Goal: Task Accomplishment & Management: Use online tool/utility

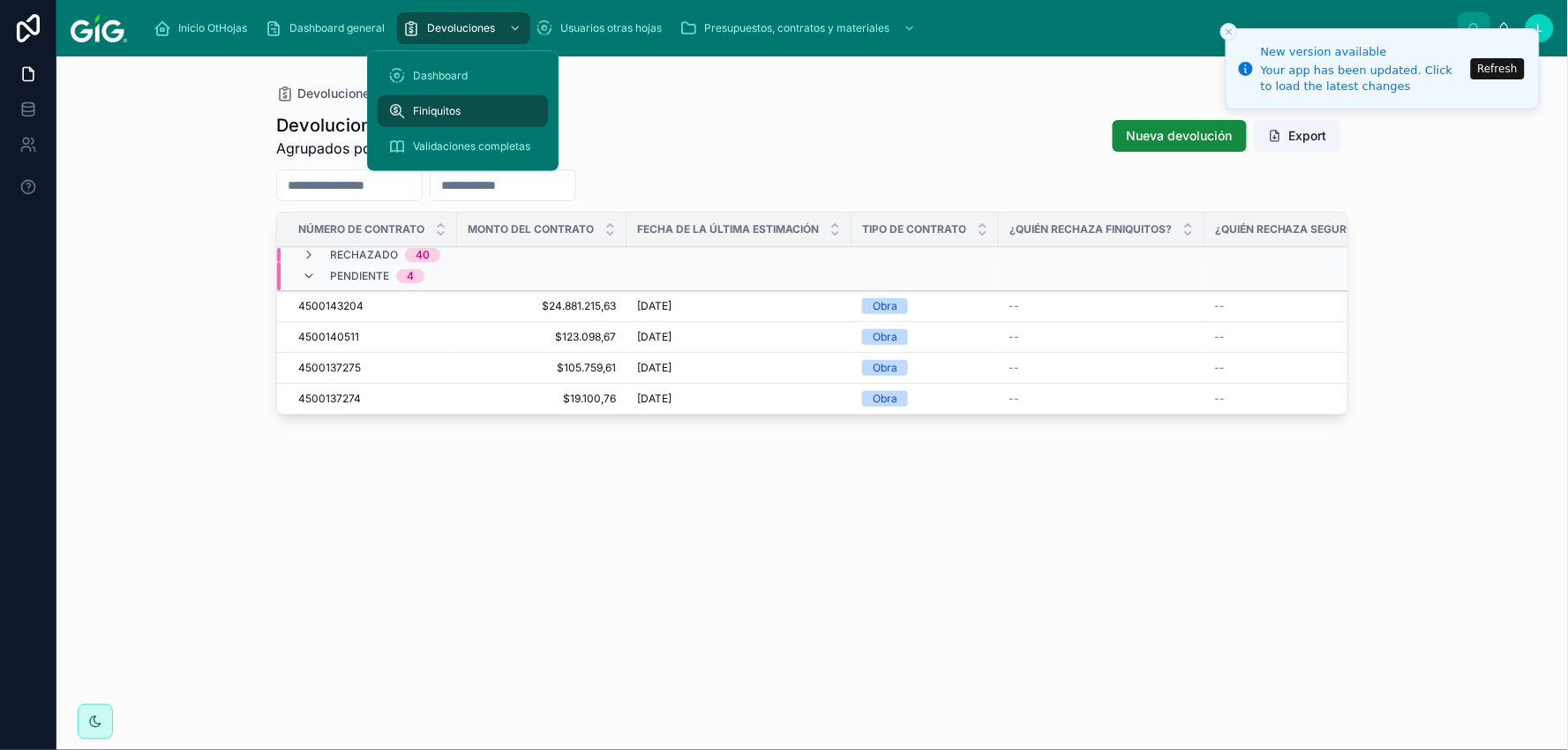
drag, startPoint x: 429, startPoint y: 148, endPoint x: 451, endPoint y: 148, distance: 22.0
click at [429, 147] on span "Validaciones completas" at bounding box center [471, 146] width 117 height 14
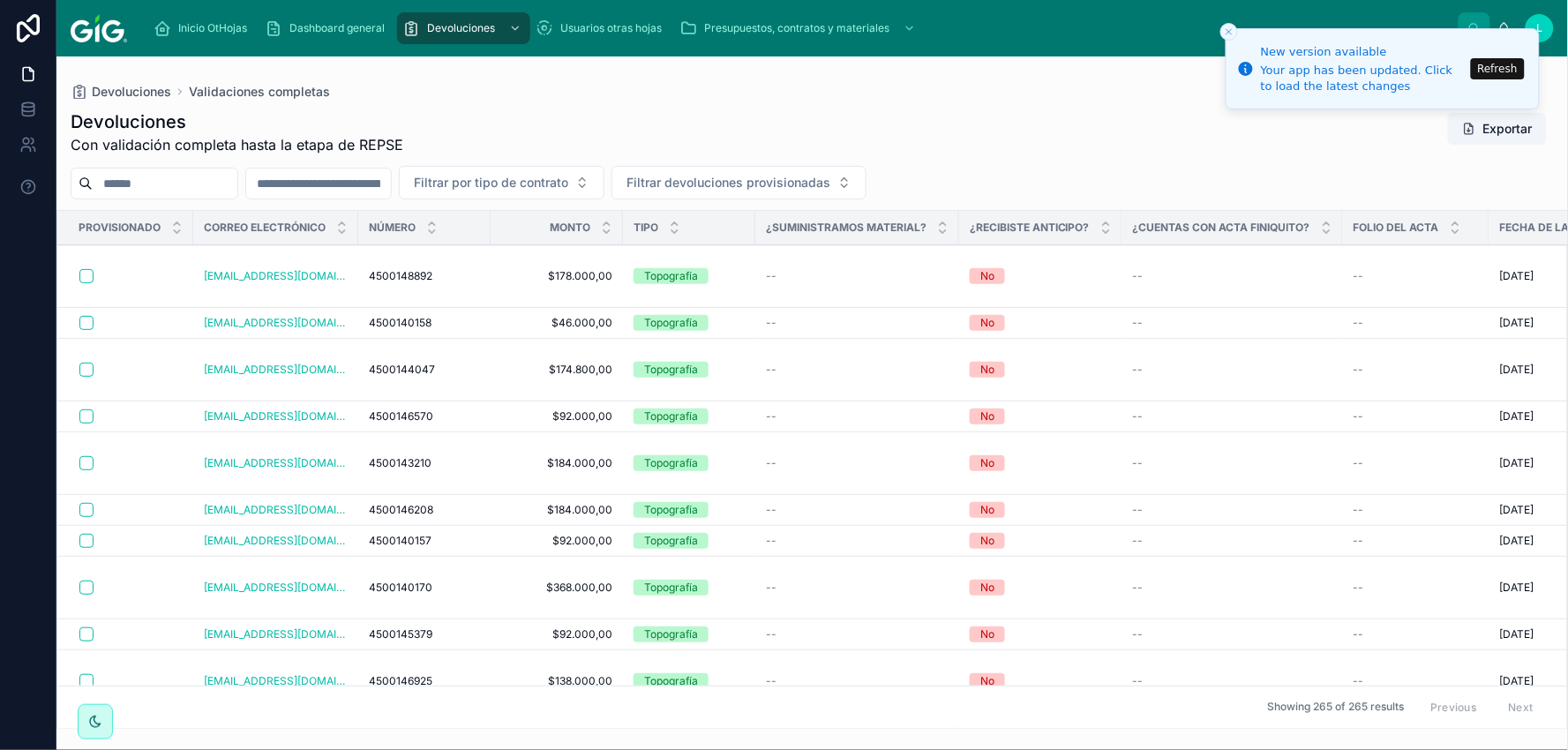
click at [178, 223] on icon at bounding box center [176, 223] width 6 height 3
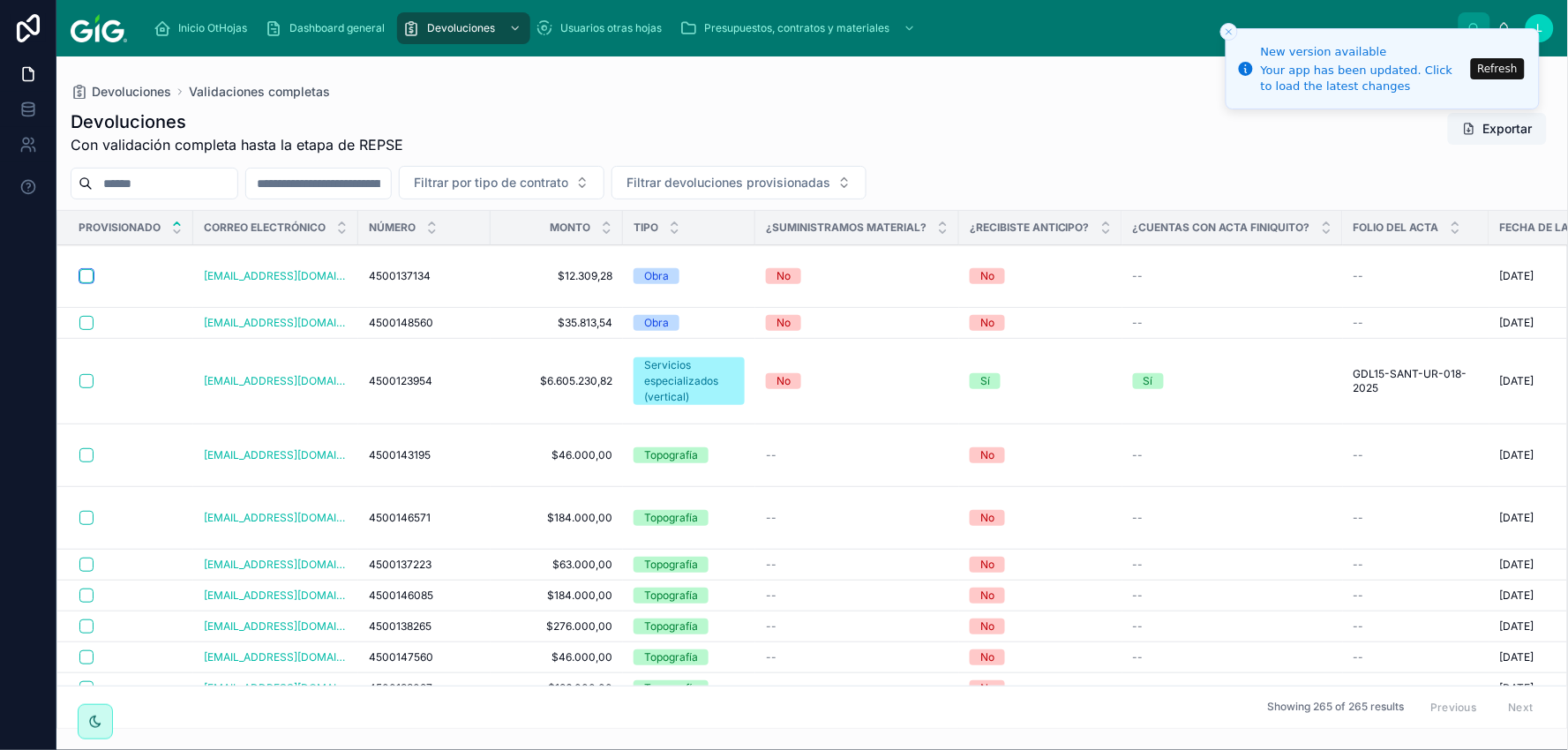
click at [82, 269] on button "button" at bounding box center [86, 276] width 14 height 14
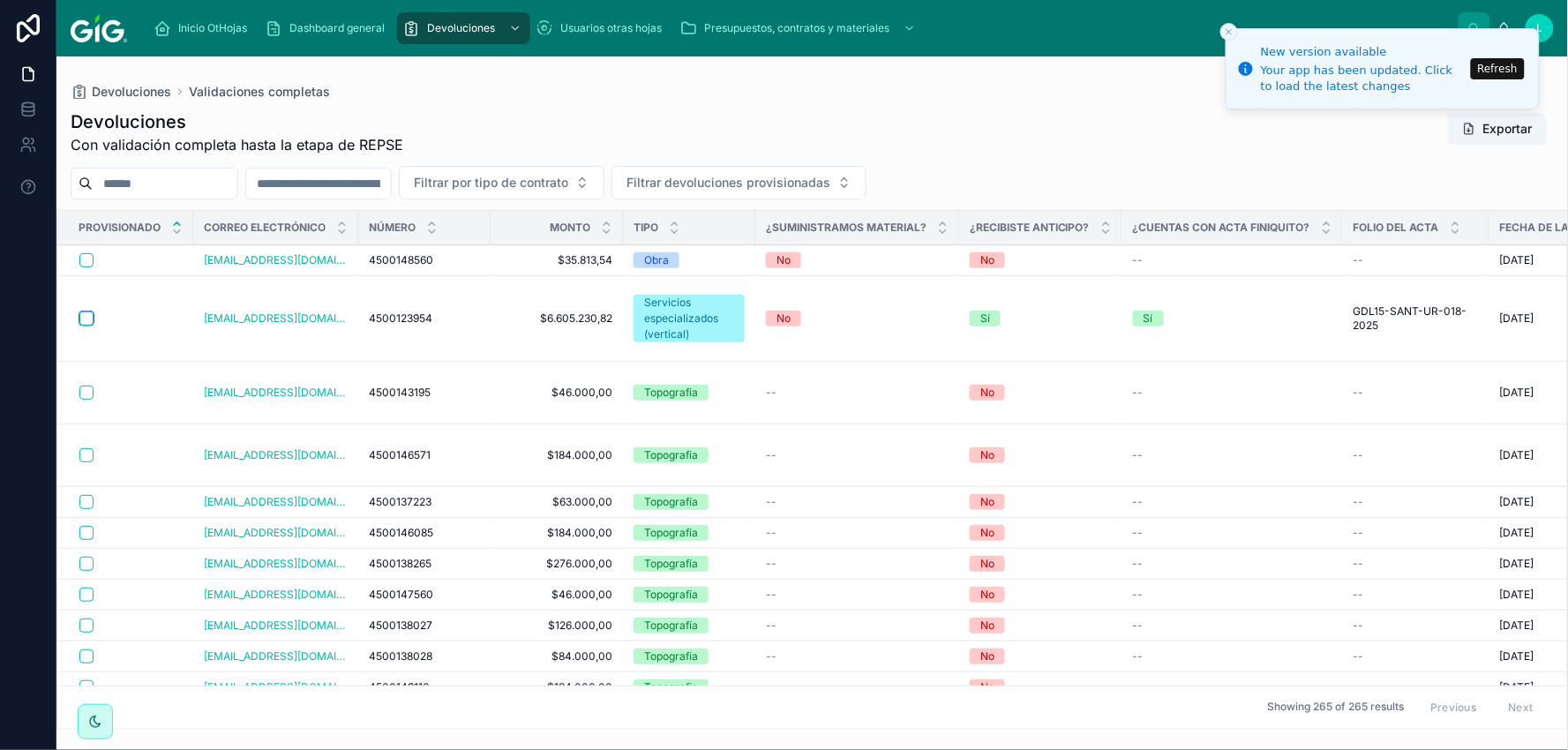
click at [85, 320] on button "button" at bounding box center [86, 318] width 14 height 14
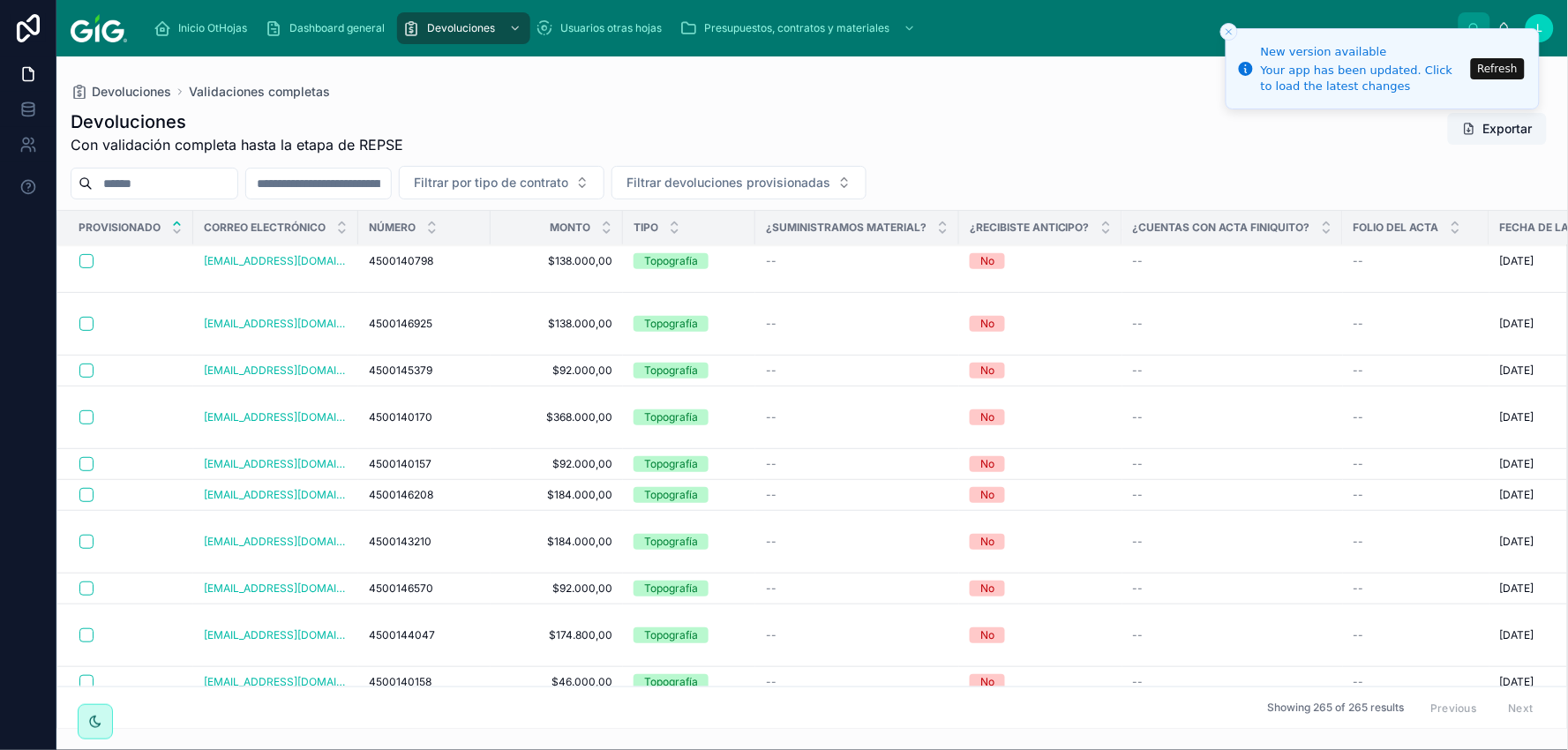
scroll to position [391, 0]
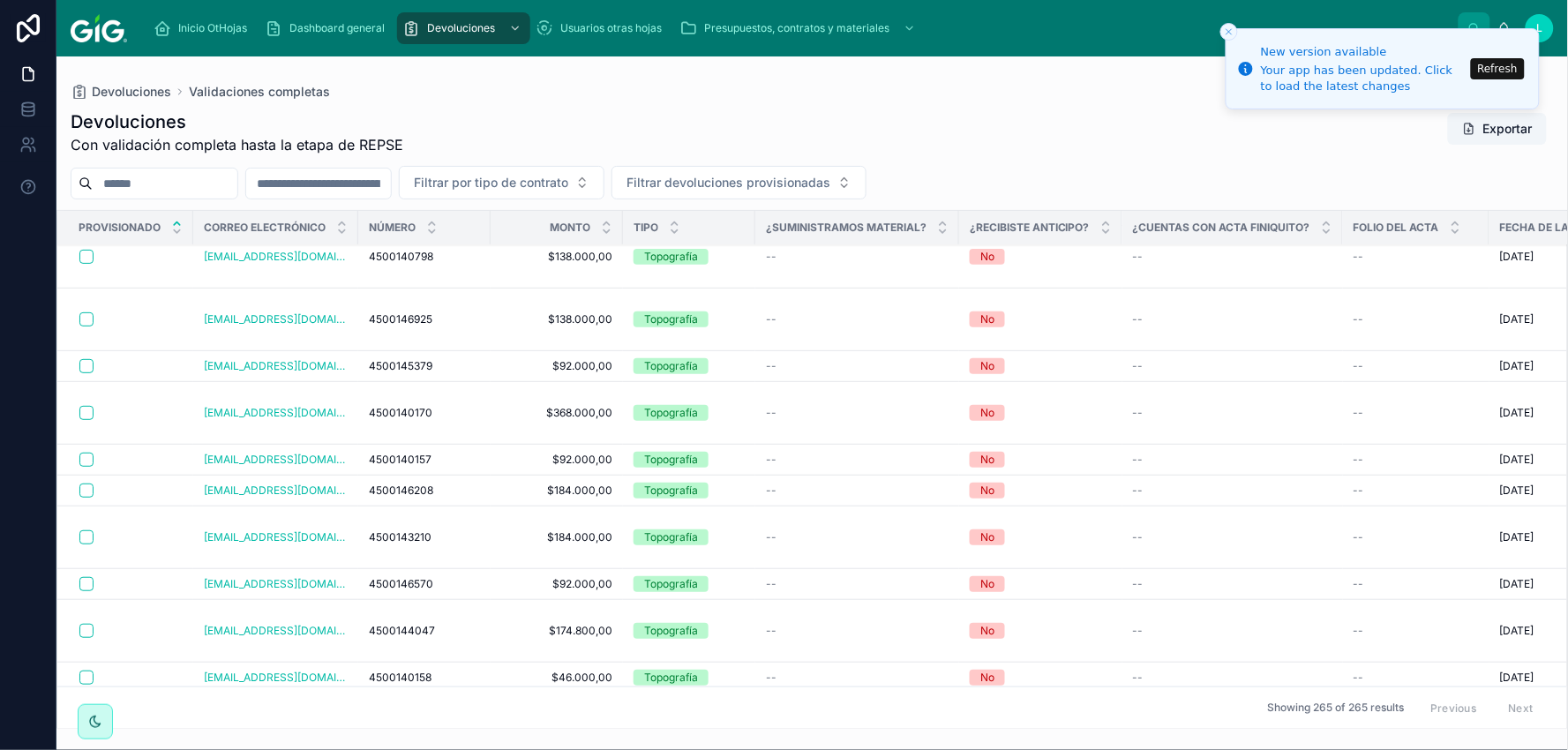
click at [89, 717] on button "button" at bounding box center [86, 724] width 14 height 14
click at [89, 671] on button "button" at bounding box center [86, 677] width 14 height 14
click at [90, 624] on button "button" at bounding box center [86, 630] width 14 height 14
click at [89, 531] on button "button" at bounding box center [86, 537] width 14 height 14
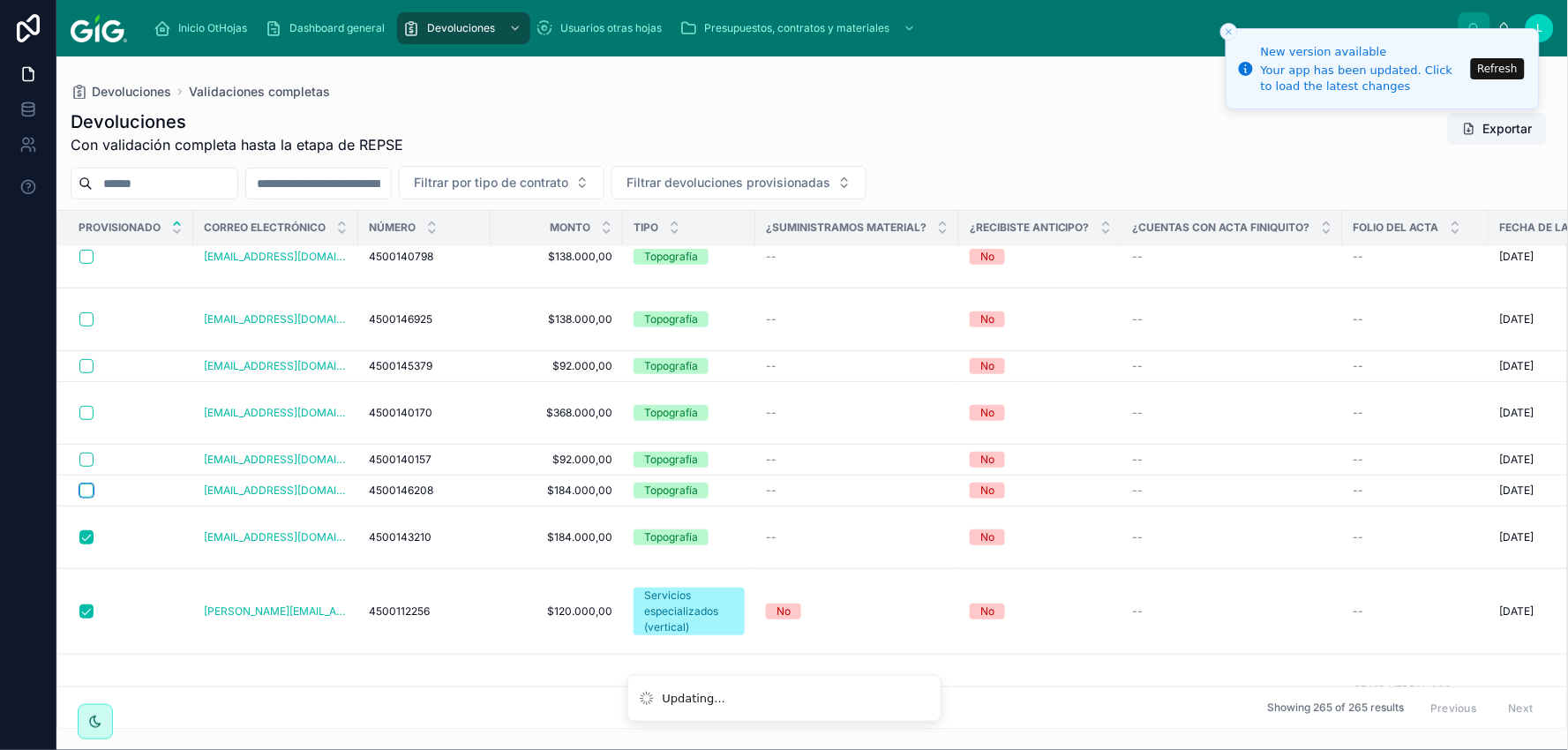
click at [89, 483] on button "button" at bounding box center [86, 490] width 14 height 14
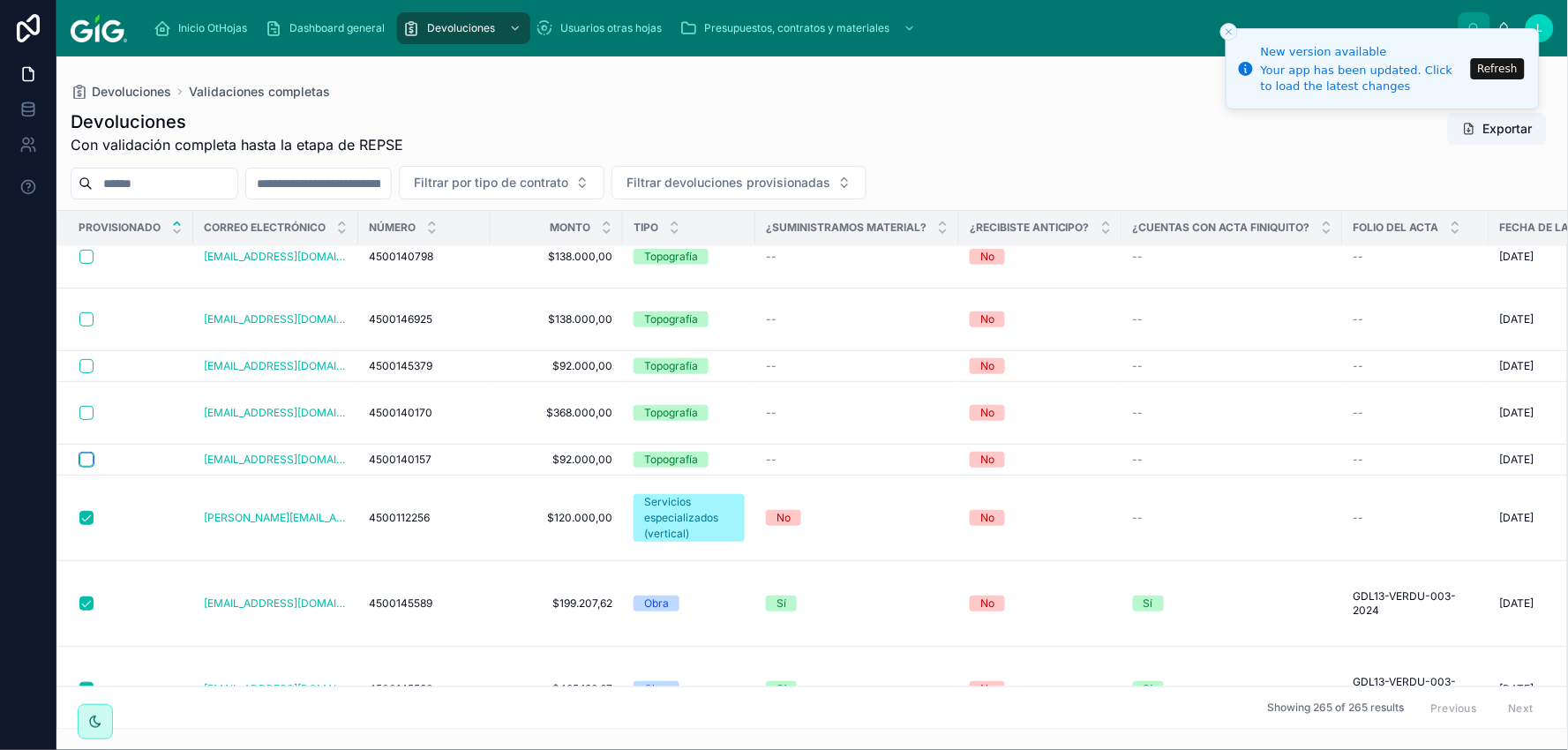
click at [84, 453] on button "button" at bounding box center [86, 460] width 14 height 14
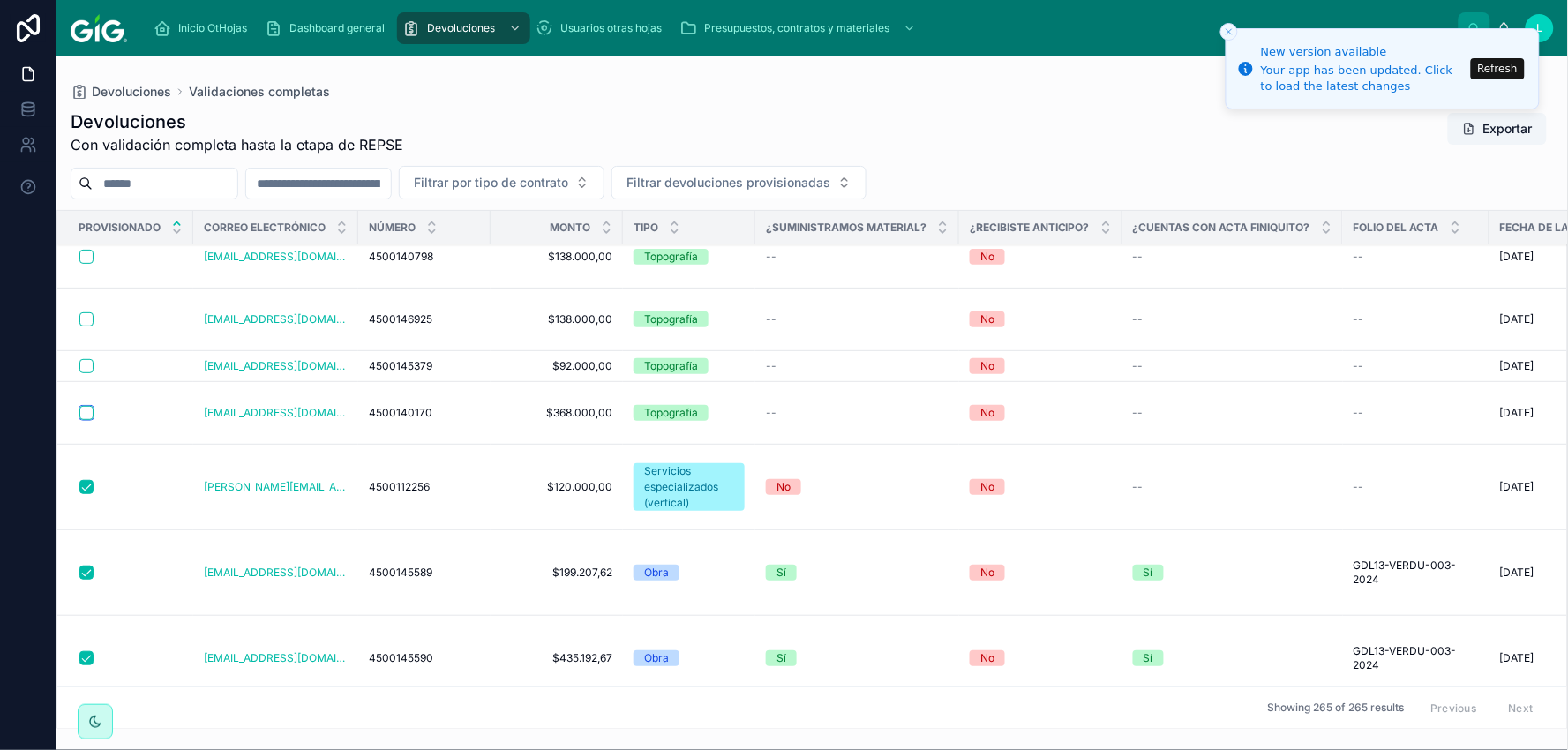
click at [86, 406] on button "button" at bounding box center [86, 412] width 14 height 14
click at [87, 359] on button "button" at bounding box center [86, 365] width 14 height 14
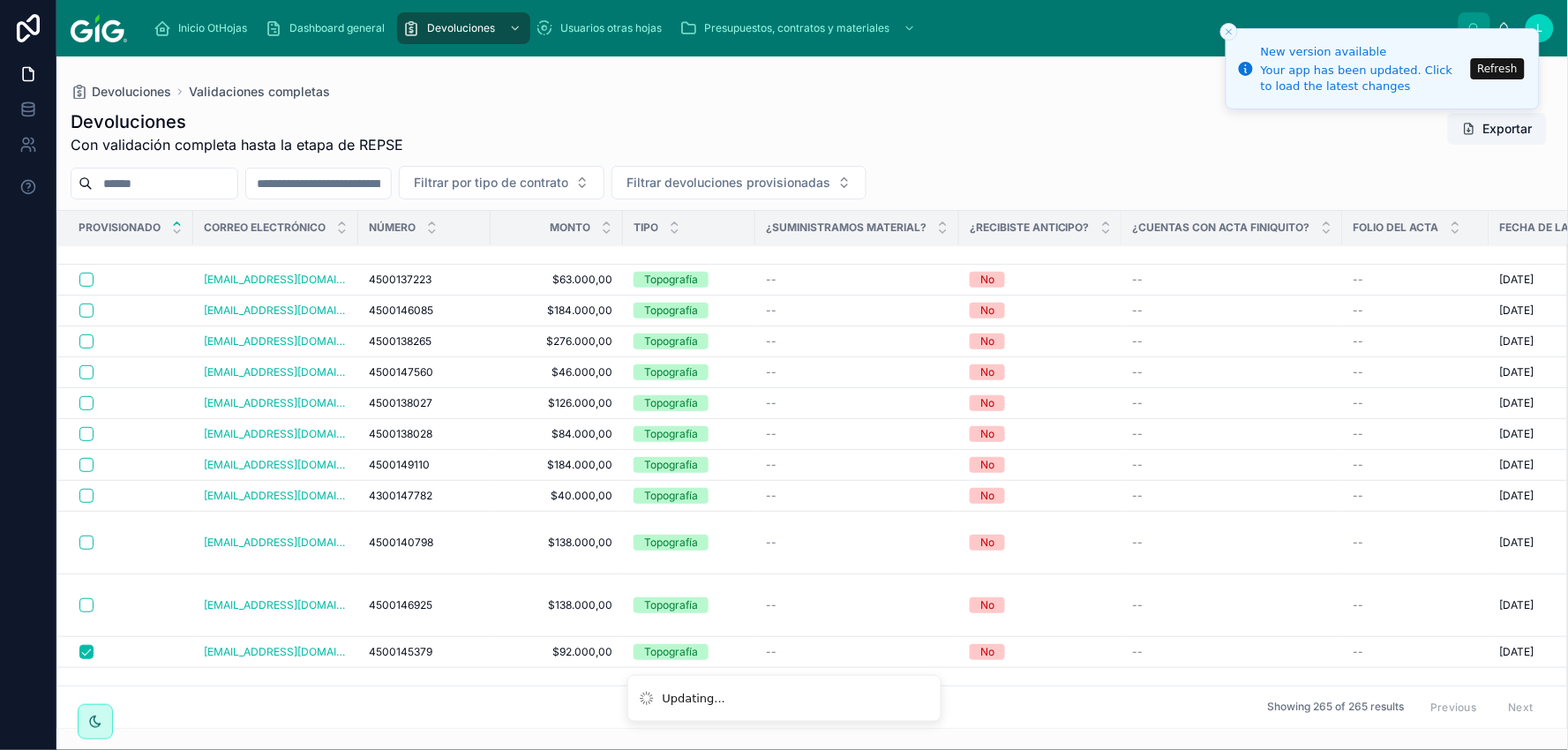
scroll to position [97, 0]
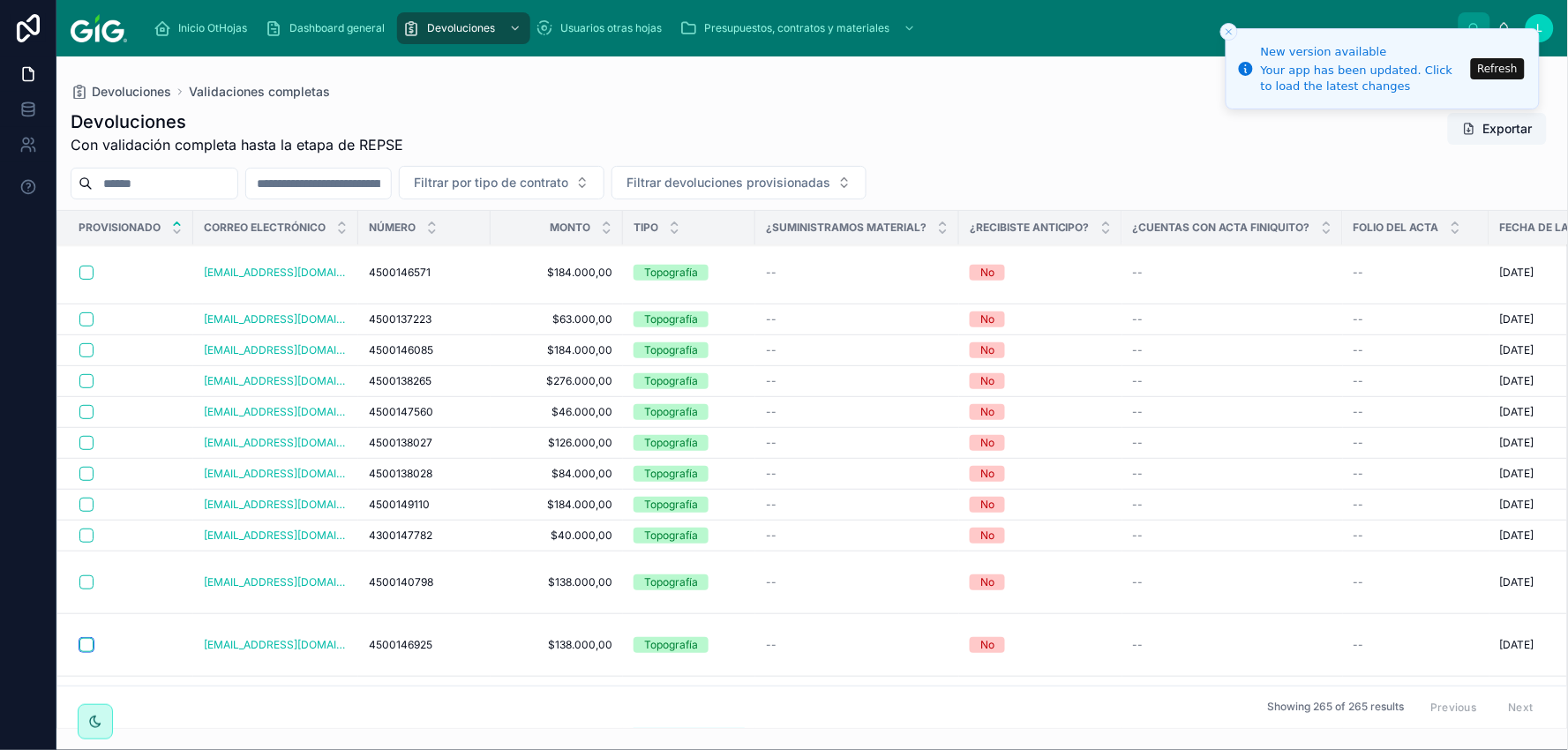
click at [84, 638] on button "button" at bounding box center [86, 644] width 14 height 14
click at [84, 576] on button "button" at bounding box center [86, 582] width 14 height 14
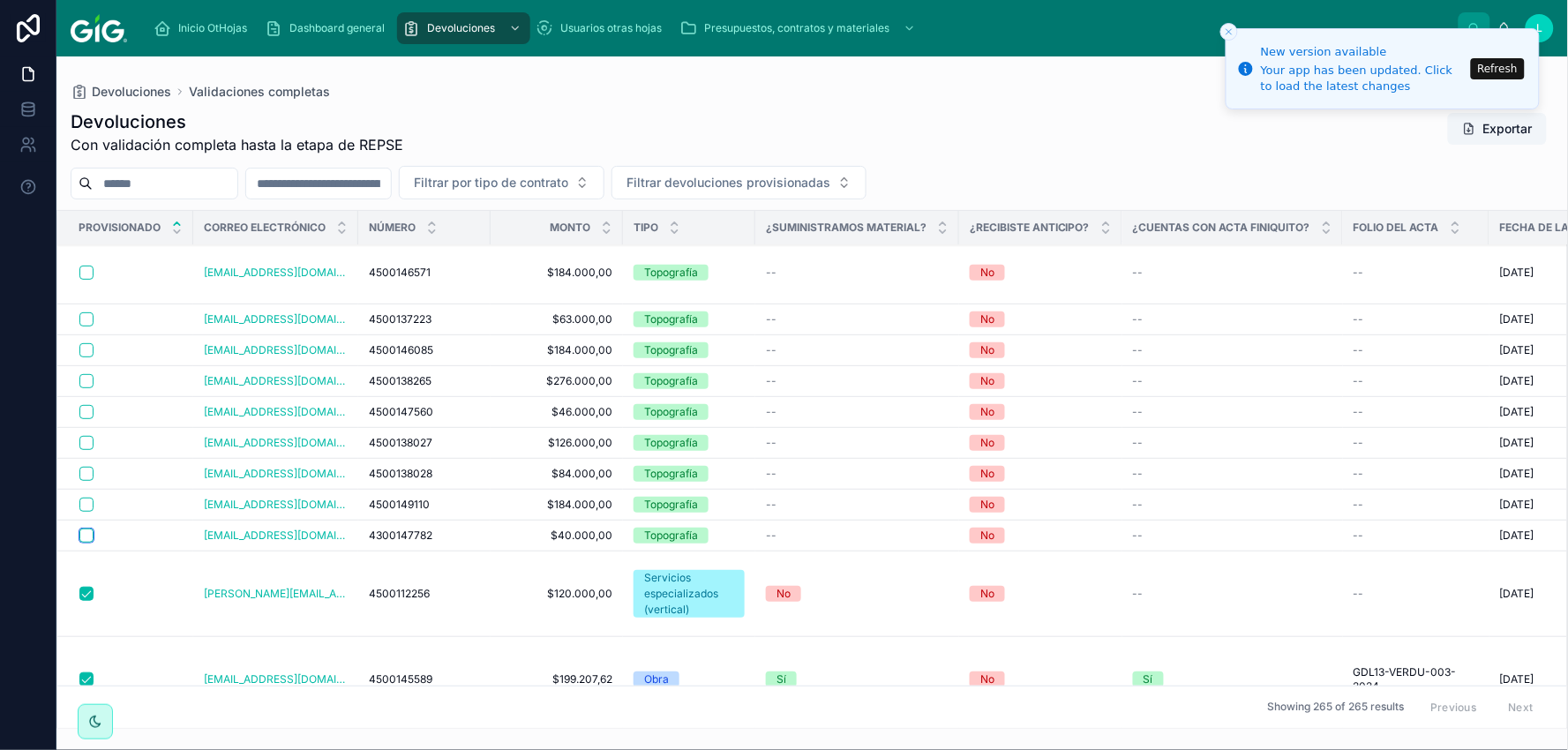
click at [89, 529] on button "button" at bounding box center [86, 535] width 14 height 14
click at [87, 498] on button "button" at bounding box center [86, 504] width 14 height 14
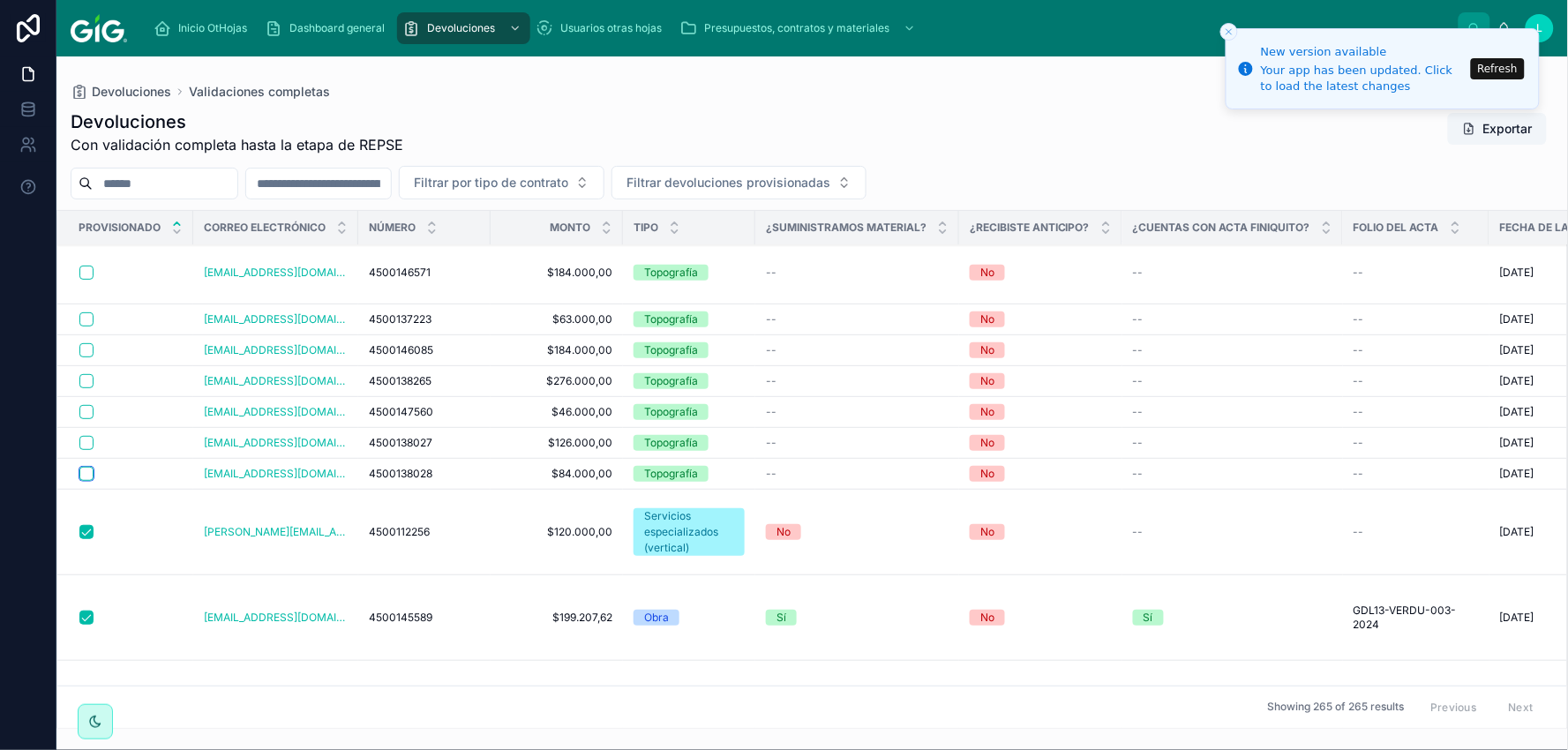
click at [87, 467] on button "button" at bounding box center [86, 473] width 14 height 14
click at [86, 436] on button "button" at bounding box center [86, 442] width 14 height 14
click at [89, 405] on button "button" at bounding box center [86, 411] width 14 height 14
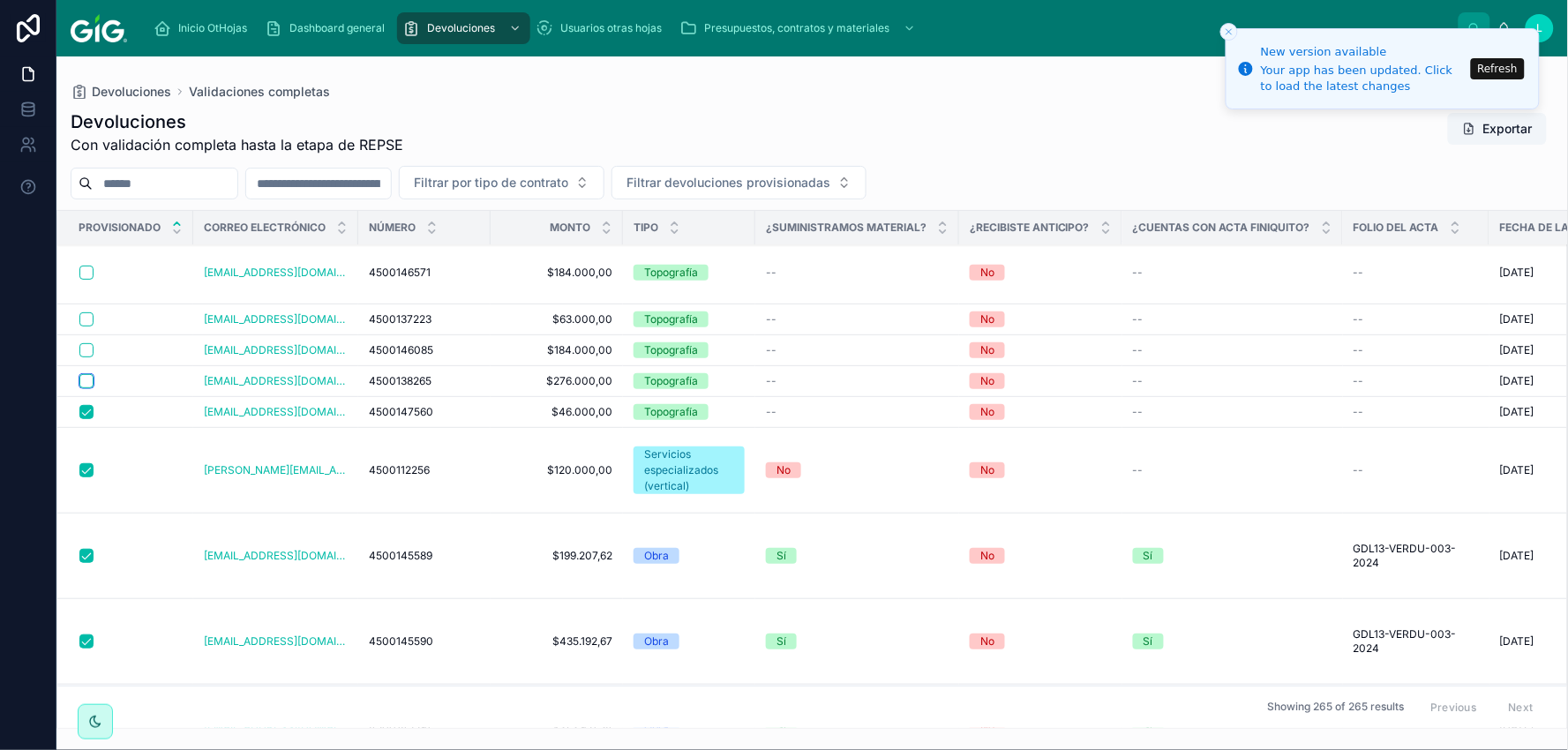
click at [84, 375] on button "button" at bounding box center [86, 381] width 14 height 14
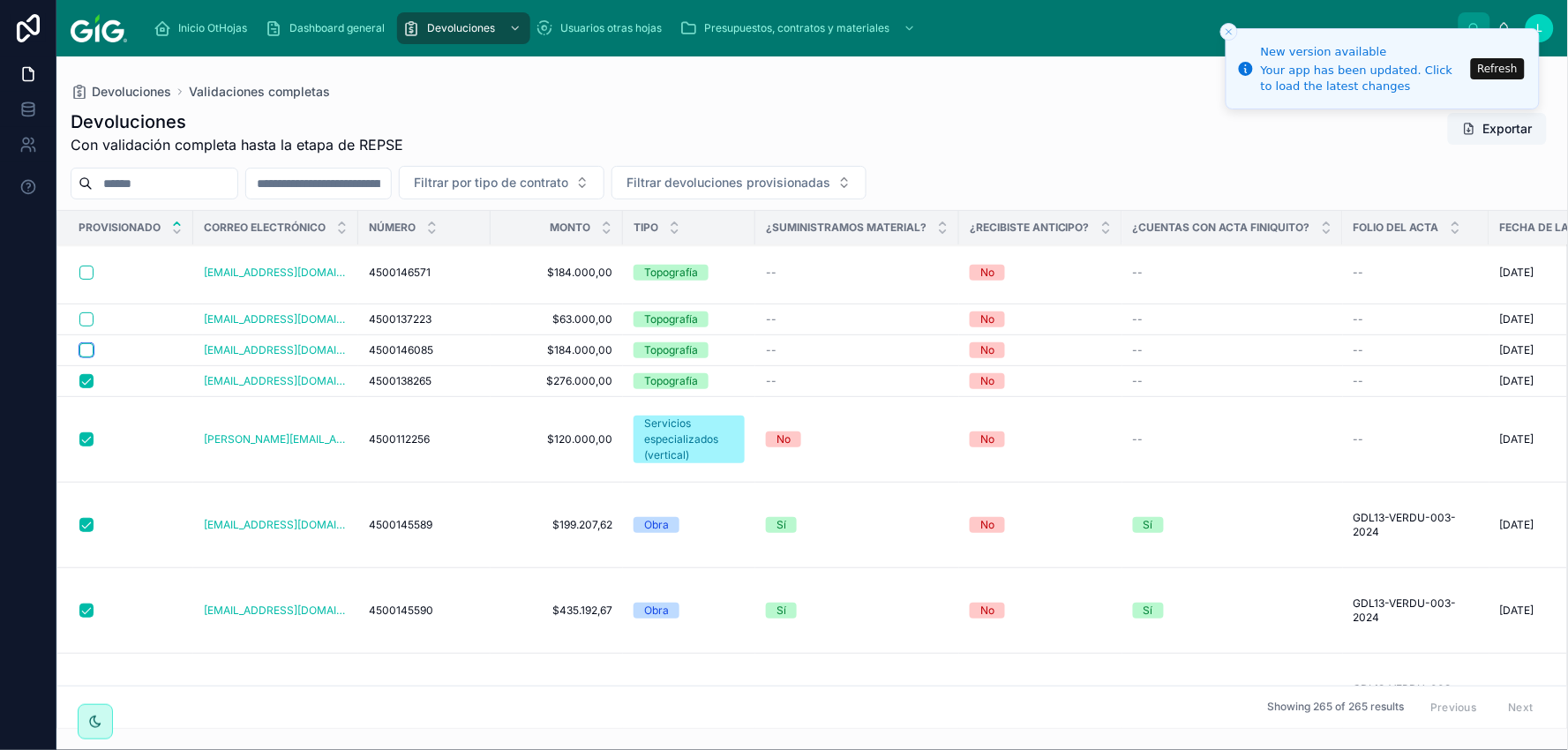
click at [83, 343] on button "button" at bounding box center [86, 350] width 14 height 14
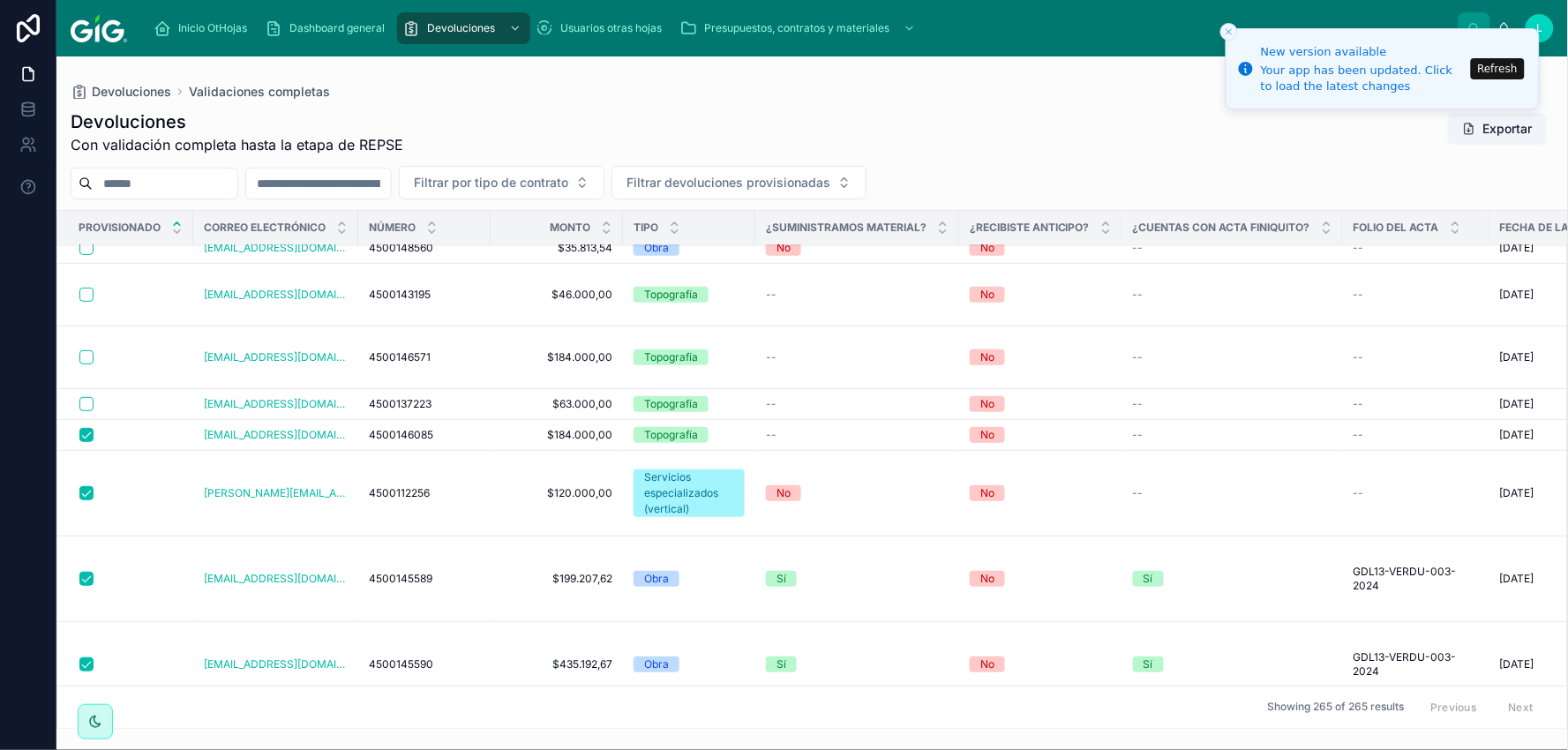
scroll to position [0, 0]
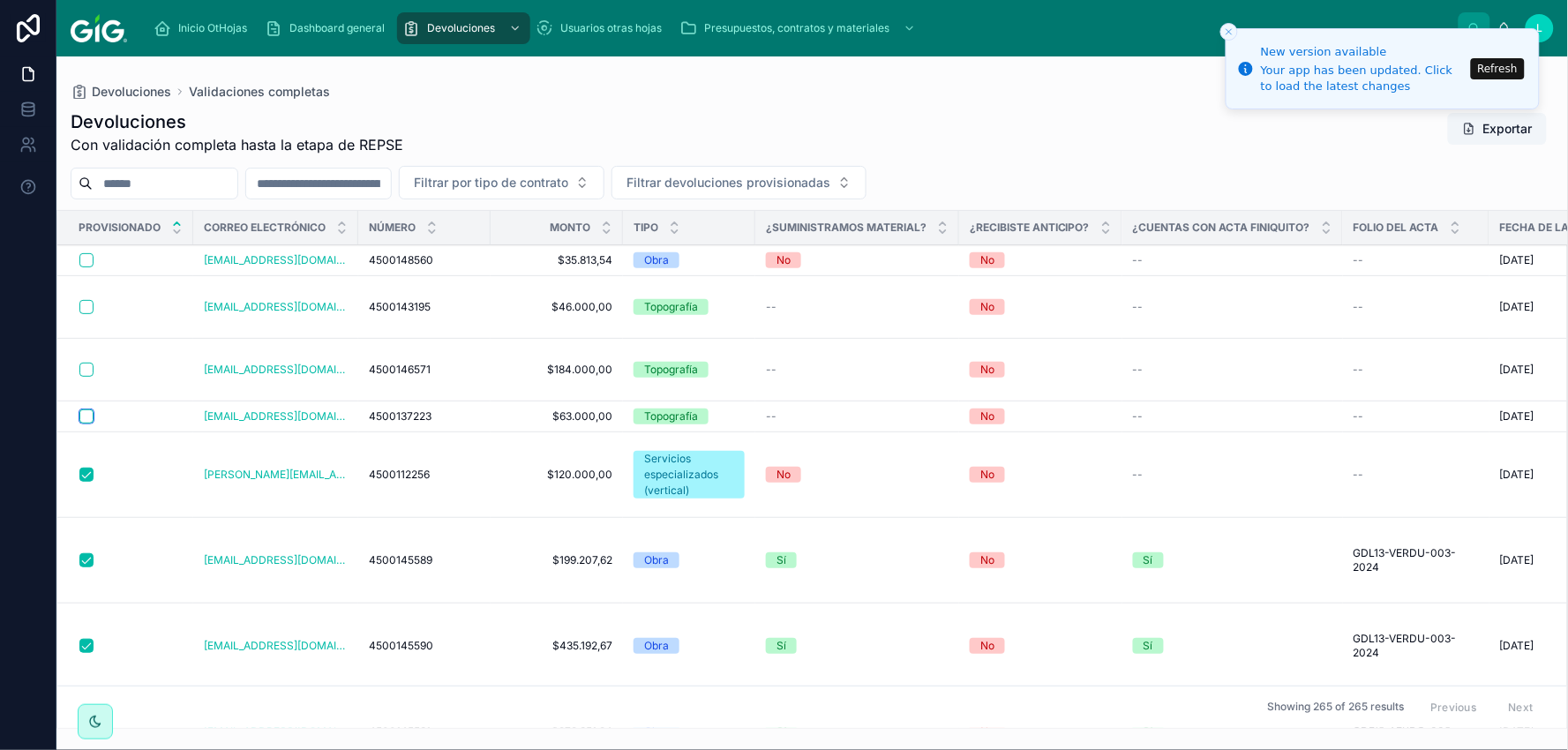
click at [90, 409] on button "button" at bounding box center [86, 416] width 14 height 14
click at [85, 363] on button "button" at bounding box center [86, 369] width 14 height 14
click at [86, 300] on button "button" at bounding box center [86, 306] width 14 height 14
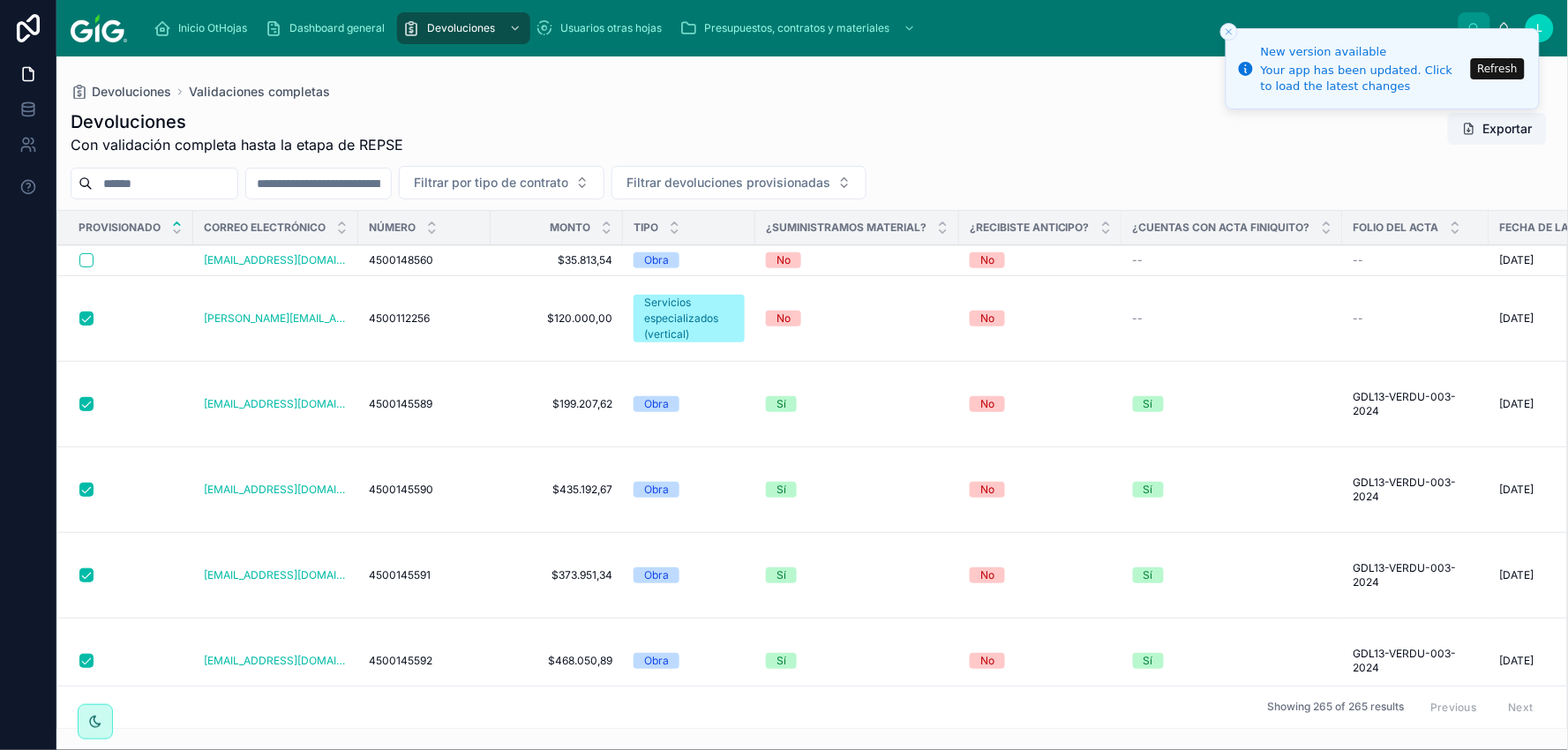
click at [1231, 33] on line "Close toast" at bounding box center [1230, 32] width 5 height 5
click at [1231, 30] on icon "Close toast" at bounding box center [1230, 32] width 11 height 11
click at [1231, 30] on line "Close toast" at bounding box center [1230, 32] width 5 height 5
click at [1493, 68] on button "Refresh" at bounding box center [1498, 69] width 54 height 21
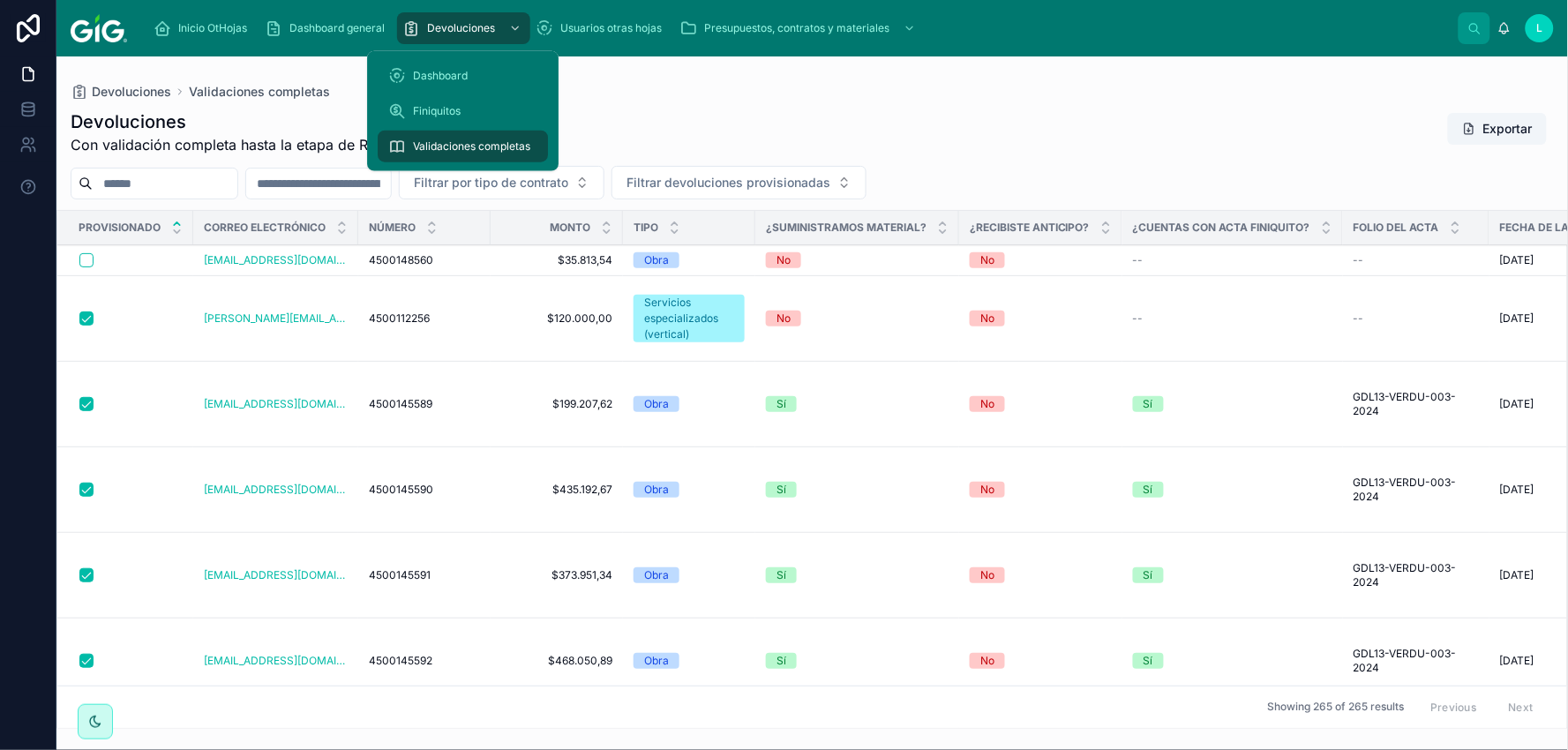
click at [441, 76] on span "Dashboard" at bounding box center [440, 75] width 55 height 14
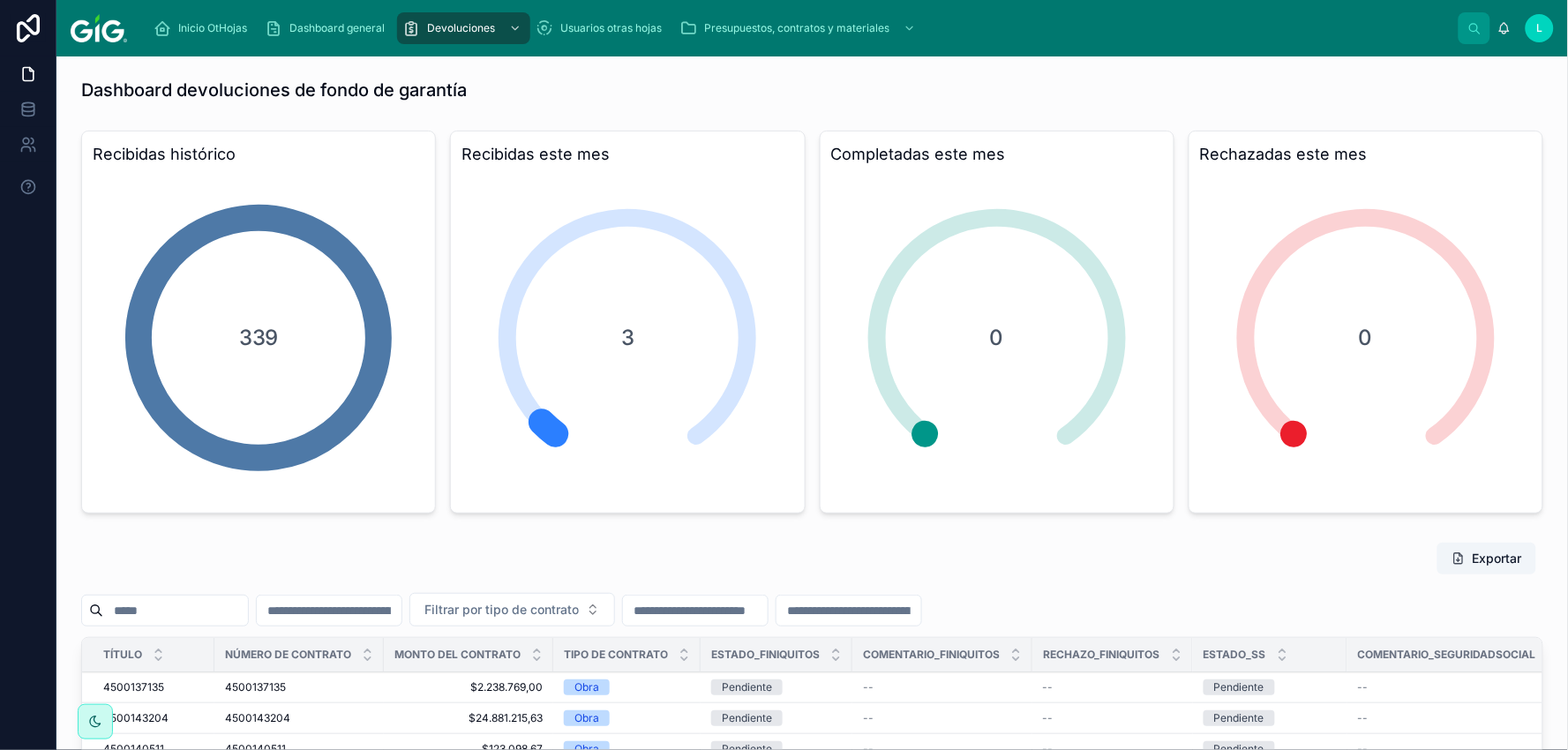
click at [342, 616] on input "text" at bounding box center [329, 610] width 144 height 25
paste input "**********"
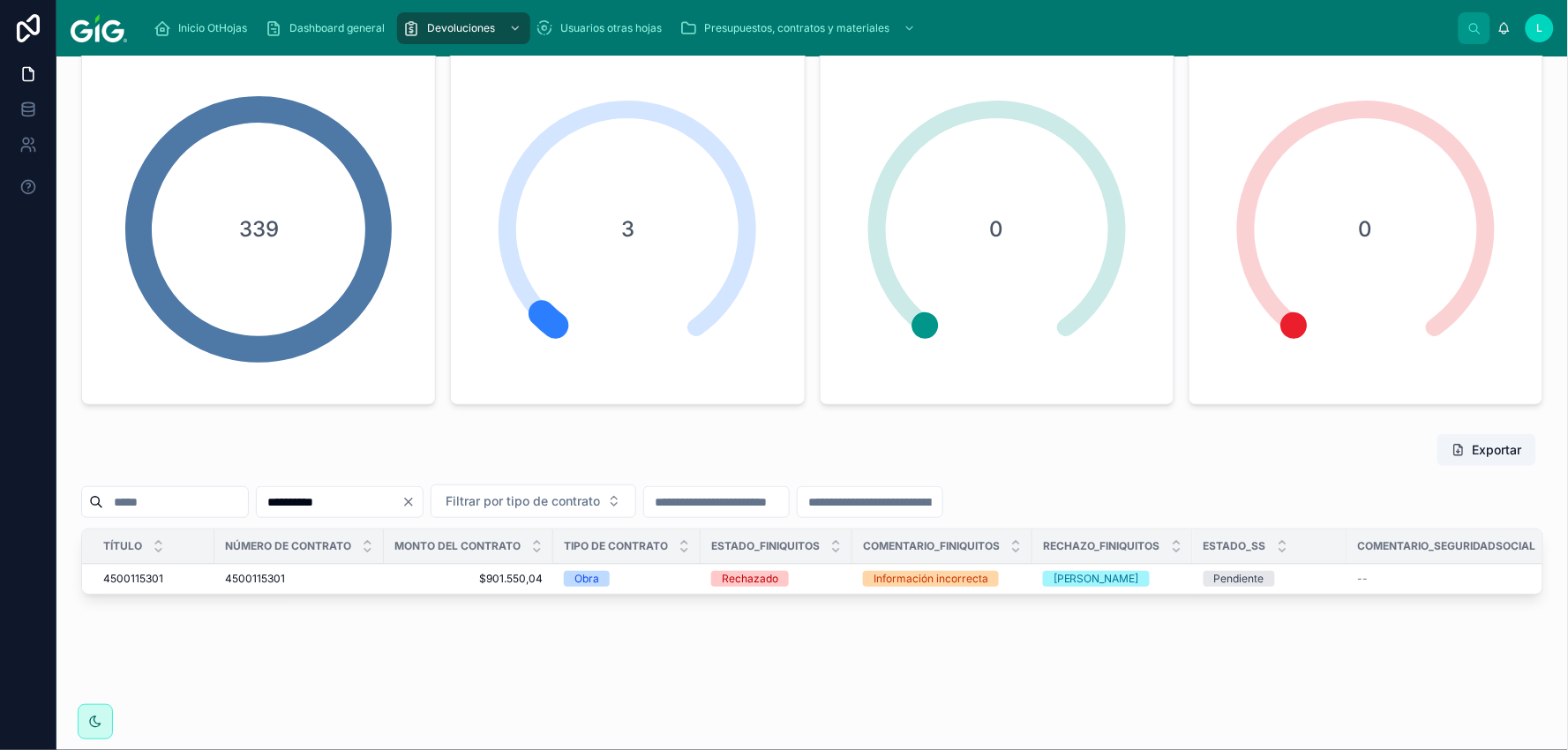
type input "**********"
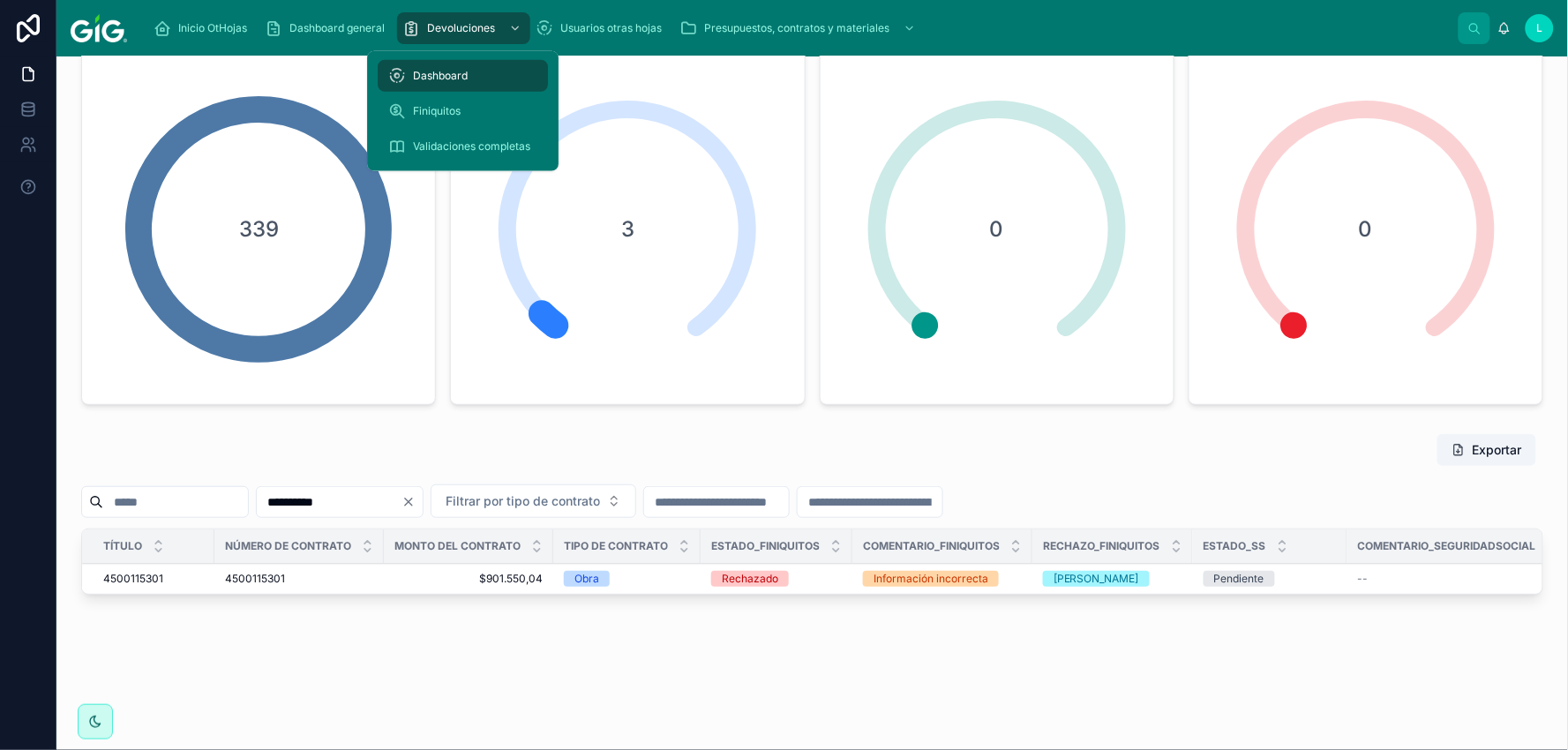
click at [461, 101] on div "Finiquitos" at bounding box center [462, 111] width 149 height 28
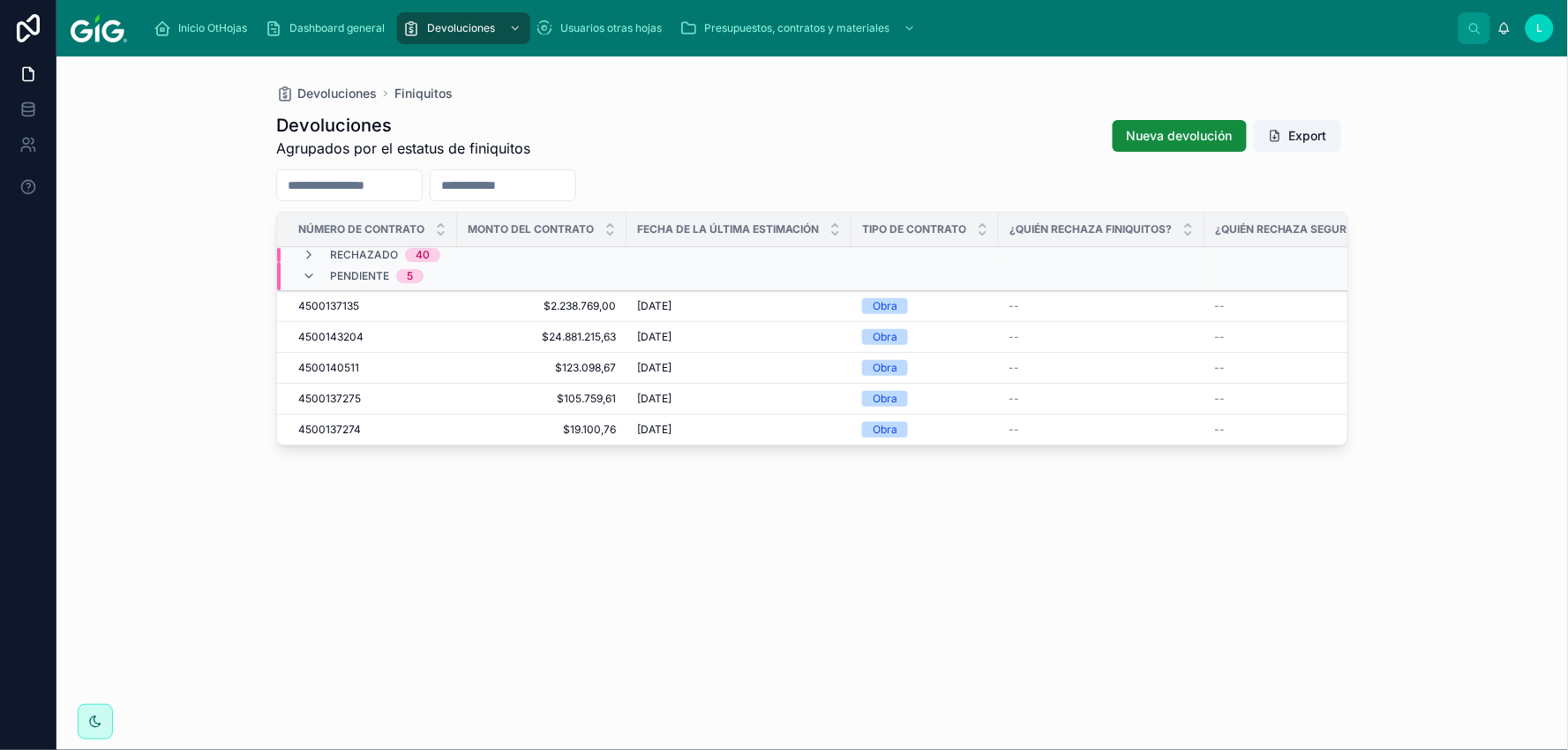
click at [1298, 129] on button "Export" at bounding box center [1298, 135] width 88 height 32
